Goal: Task Accomplishment & Management: Manage account settings

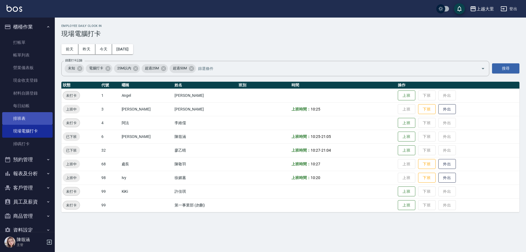
click at [30, 115] on link "排班表" at bounding box center [27, 118] width 50 height 13
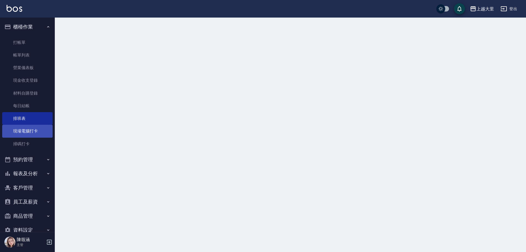
click at [32, 133] on link "現場電腦打卡" at bounding box center [27, 131] width 50 height 13
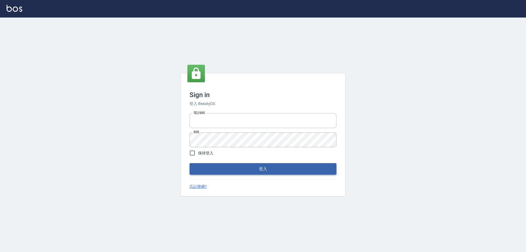
type input "0927586163"
click at [213, 169] on button "登入" at bounding box center [262, 169] width 147 height 12
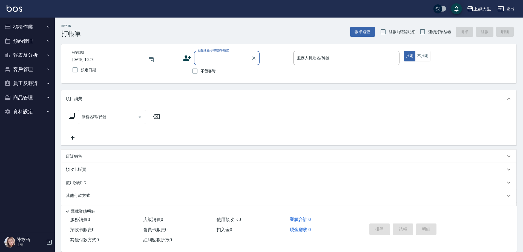
click at [21, 32] on button "櫃檯作業" at bounding box center [27, 27] width 50 height 14
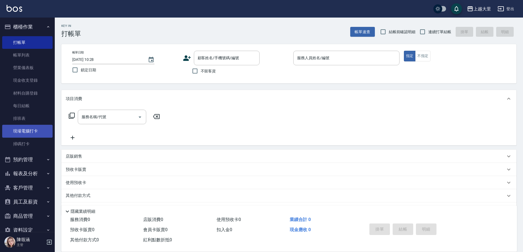
click at [30, 130] on link "現場電腦打卡" at bounding box center [27, 131] width 50 height 13
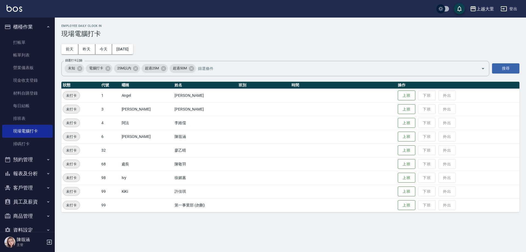
drag, startPoint x: 402, startPoint y: 179, endPoint x: 393, endPoint y: 179, distance: 8.2
click at [402, 178] on button "上班" at bounding box center [407, 178] width 18 height 10
click at [89, 47] on button "昨天" at bounding box center [86, 49] width 17 height 10
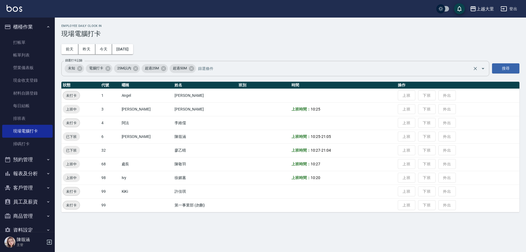
click at [121, 67] on span "25M以內" at bounding box center [124, 67] width 21 height 5
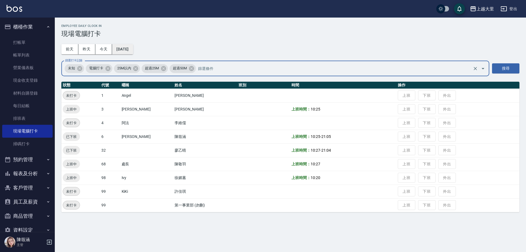
click at [126, 51] on button "[DATE]" at bounding box center [122, 49] width 21 height 10
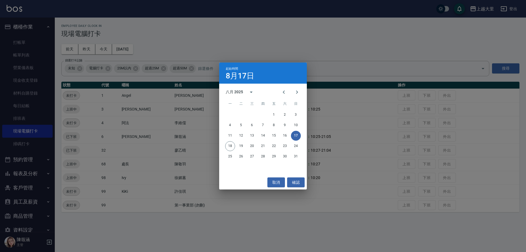
click at [189, 52] on div "起始時間 8月17日 八月 2025 一 二 三 四 五 六 日 1 2 3 4 5 6 7 8 9 10 11 12 13 14 15 16 17 18 1…" at bounding box center [263, 126] width 526 height 252
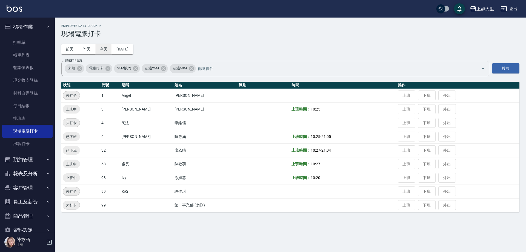
click at [97, 52] on button "今天" at bounding box center [103, 49] width 17 height 10
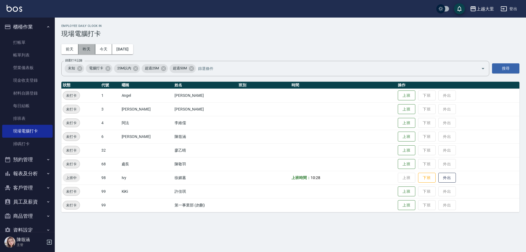
click at [89, 52] on button "昨天" at bounding box center [86, 49] width 17 height 10
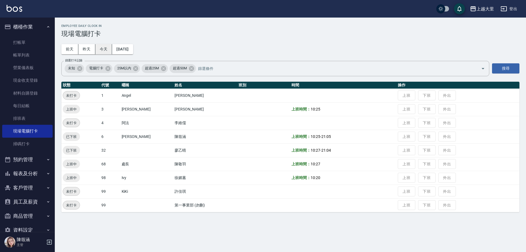
click at [102, 45] on button "今天" at bounding box center [103, 49] width 17 height 10
